Goal: Navigation & Orientation: Find specific page/section

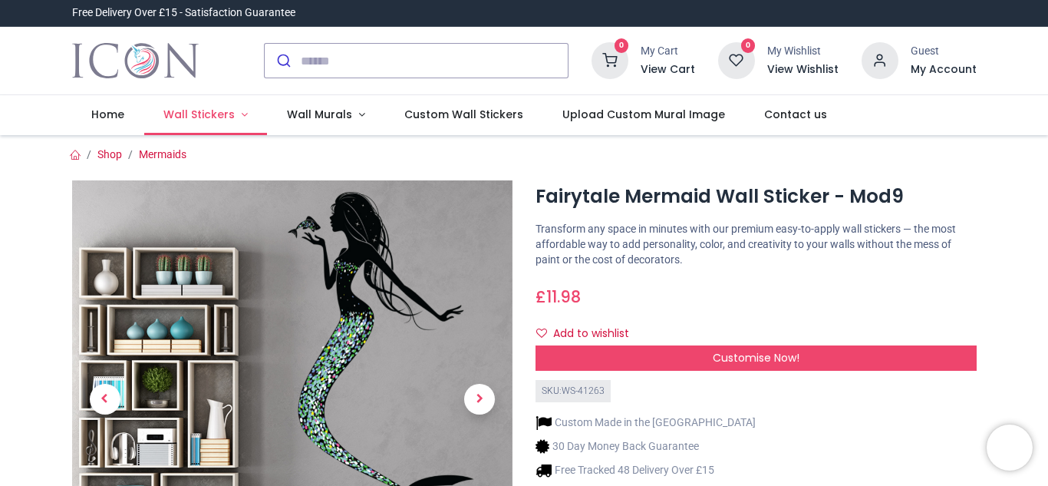
click at [215, 115] on span "Wall Stickers" at bounding box center [198, 114] width 71 height 15
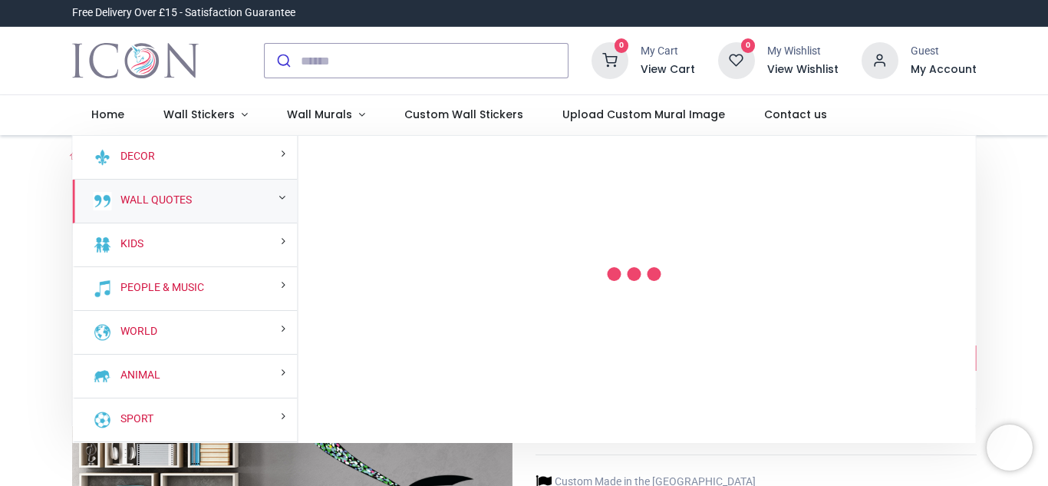
click at [224, 203] on div "Wall Quotes" at bounding box center [185, 202] width 225 height 44
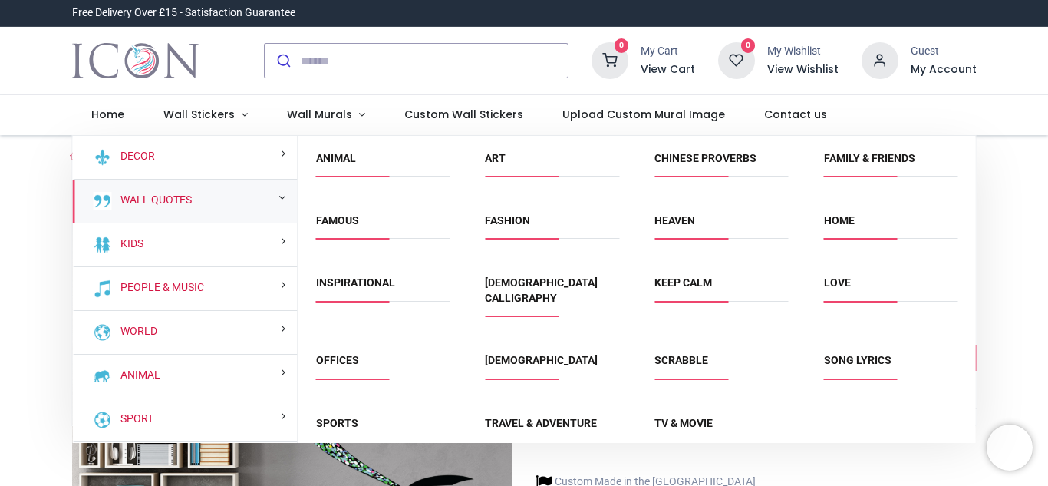
click at [221, 203] on div "Wall Quotes" at bounding box center [185, 202] width 225 height 44
click at [345, 160] on link "Animal" at bounding box center [336, 158] width 40 height 12
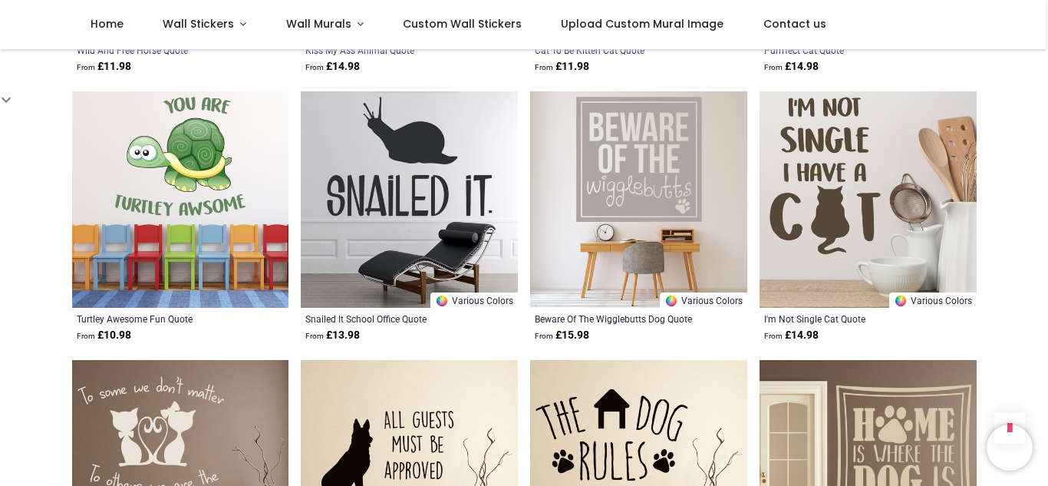
scroll to position [1340, 0]
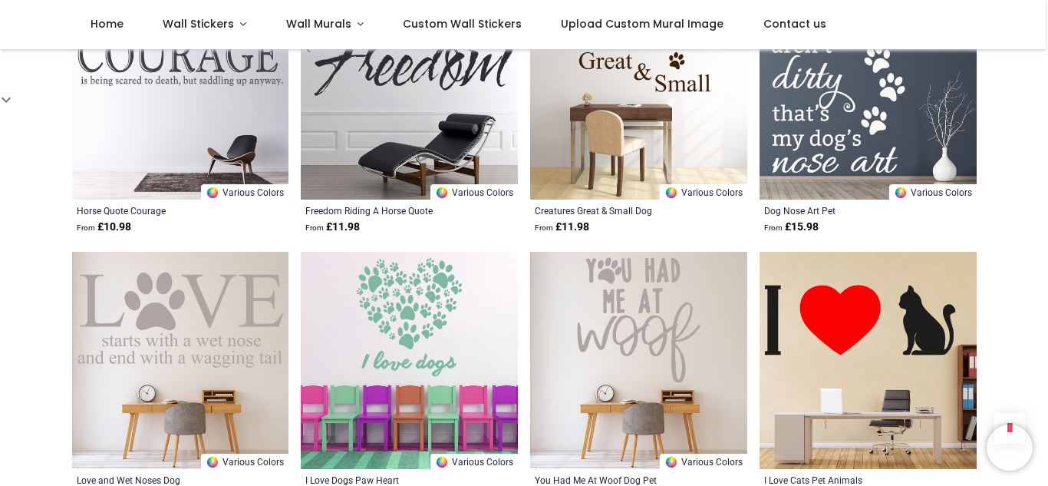
scroll to position [2033, 0]
